Goal: Transaction & Acquisition: Obtain resource

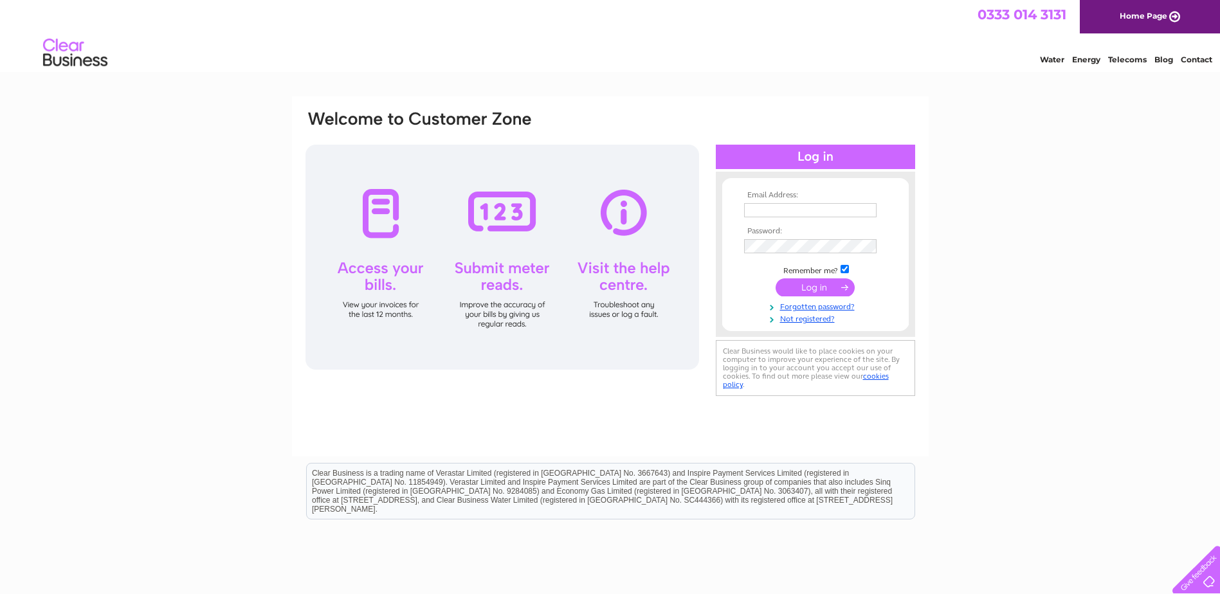
type input "accounts@grosvenortechnology.co.uk"
click at [822, 289] on input "submit" at bounding box center [814, 287] width 79 height 18
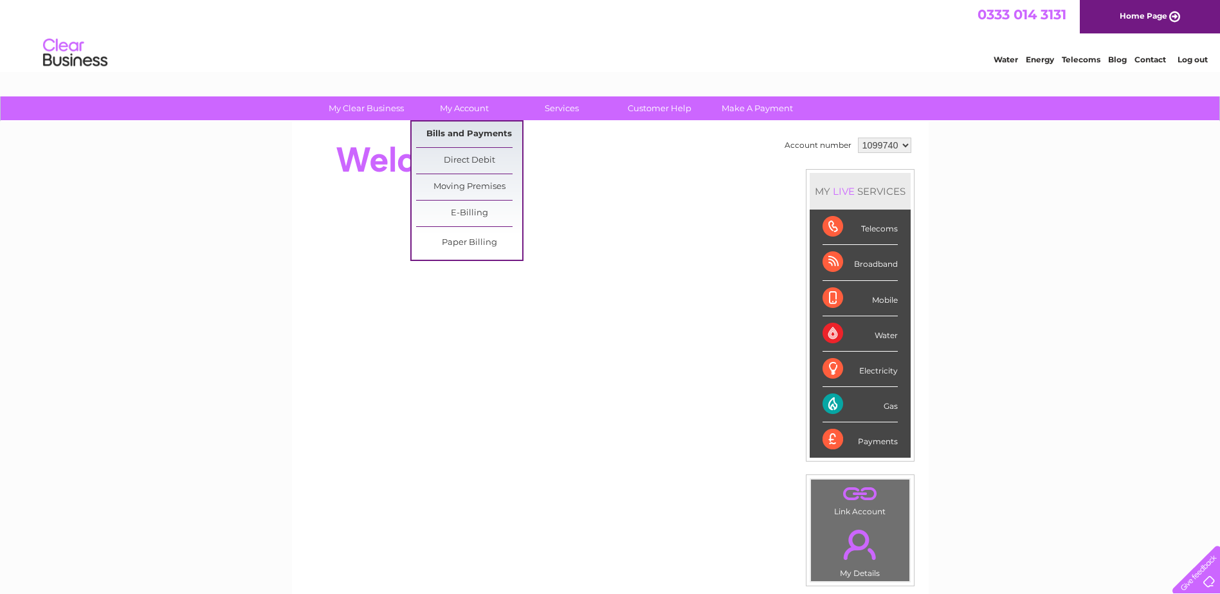
click at [471, 131] on link "Bills and Payments" at bounding box center [469, 135] width 106 height 26
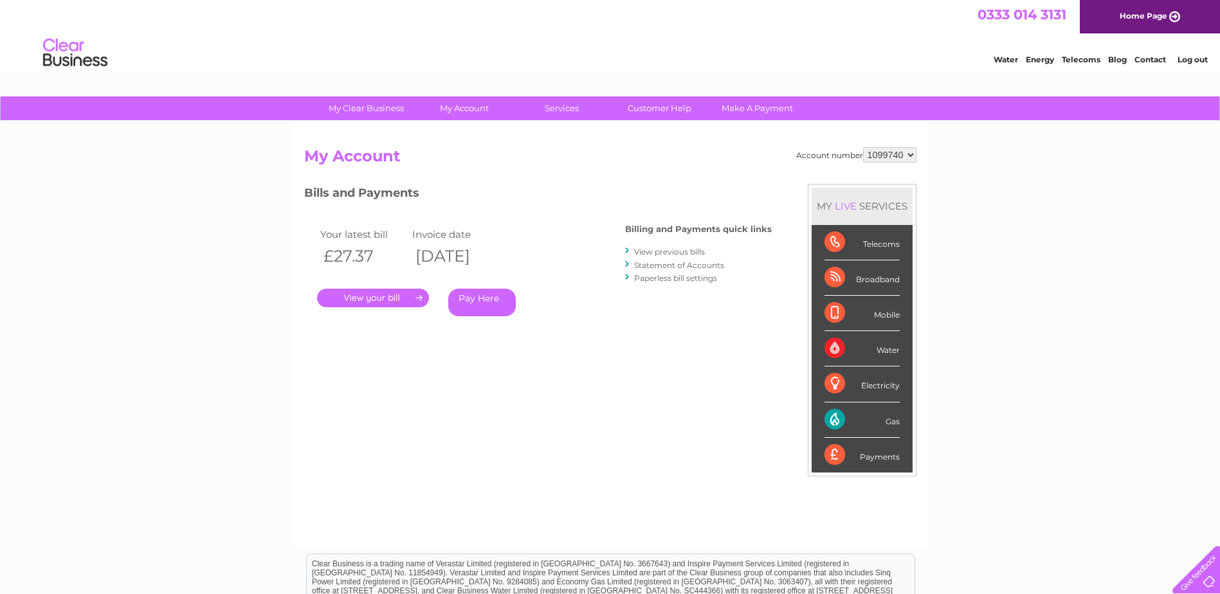
click at [394, 295] on link "." at bounding box center [373, 298] width 112 height 19
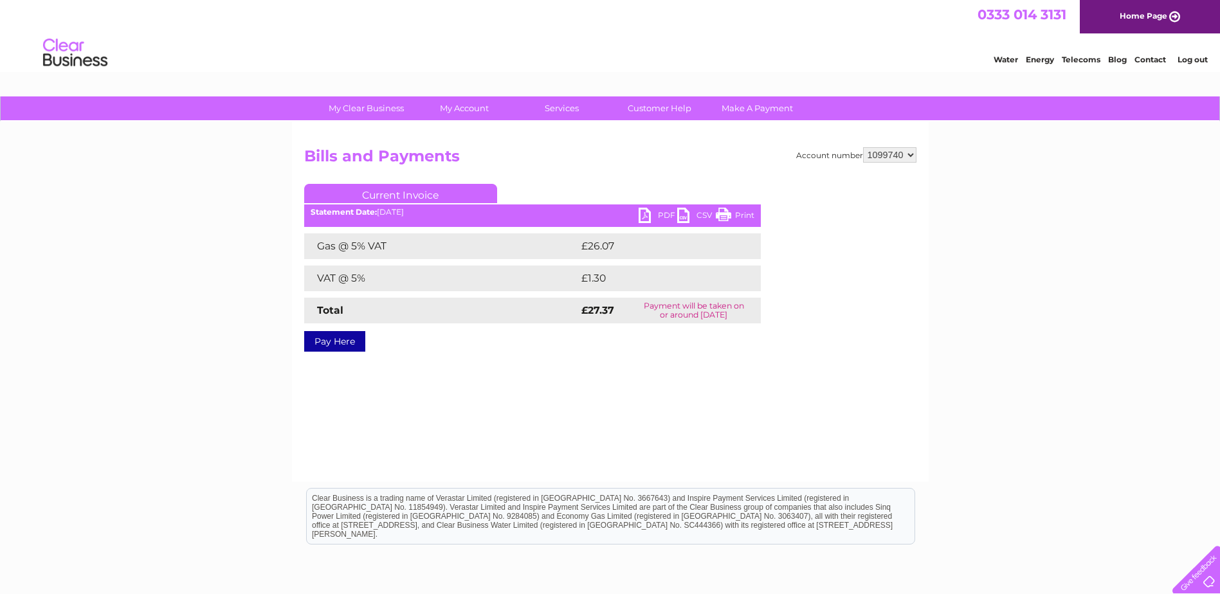
click at [657, 215] on link "PDF" at bounding box center [657, 217] width 39 height 19
click at [640, 50] on div "Water Energy Telecoms Blog Contact Log out" at bounding box center [610, 54] width 1220 height 42
click at [1201, 64] on li "Log out" at bounding box center [1192, 59] width 39 height 16
click at [1203, 60] on link "Log out" at bounding box center [1192, 60] width 30 height 10
